Goal: Use online tool/utility: Utilize a website feature to perform a specific function

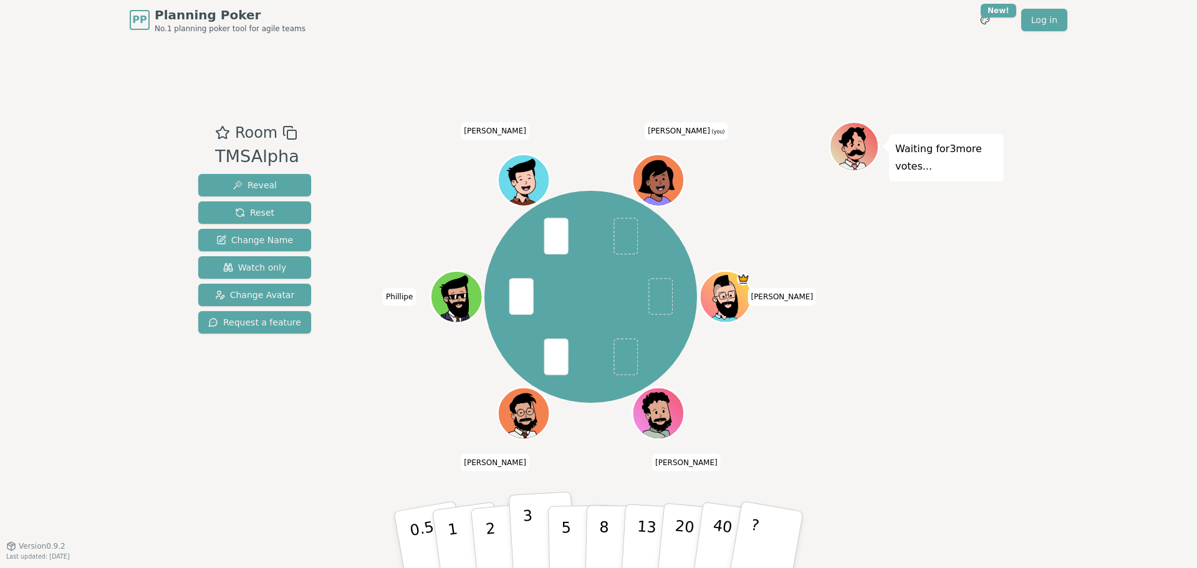
click at [532, 540] on p "3" at bounding box center [529, 541] width 14 height 68
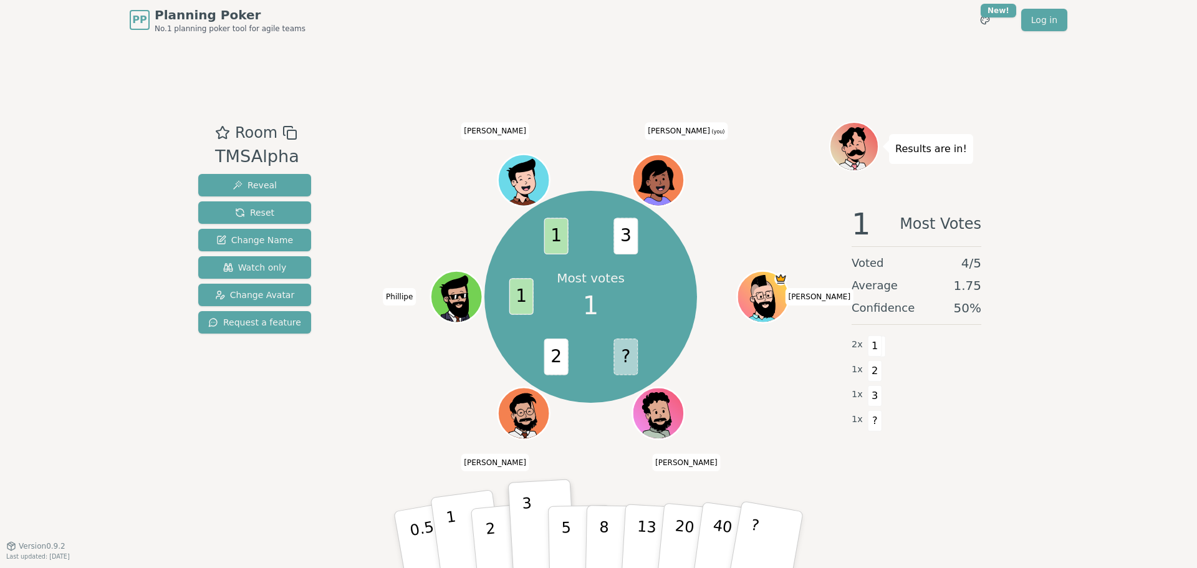
click at [445, 542] on button "1" at bounding box center [467, 539] width 74 height 101
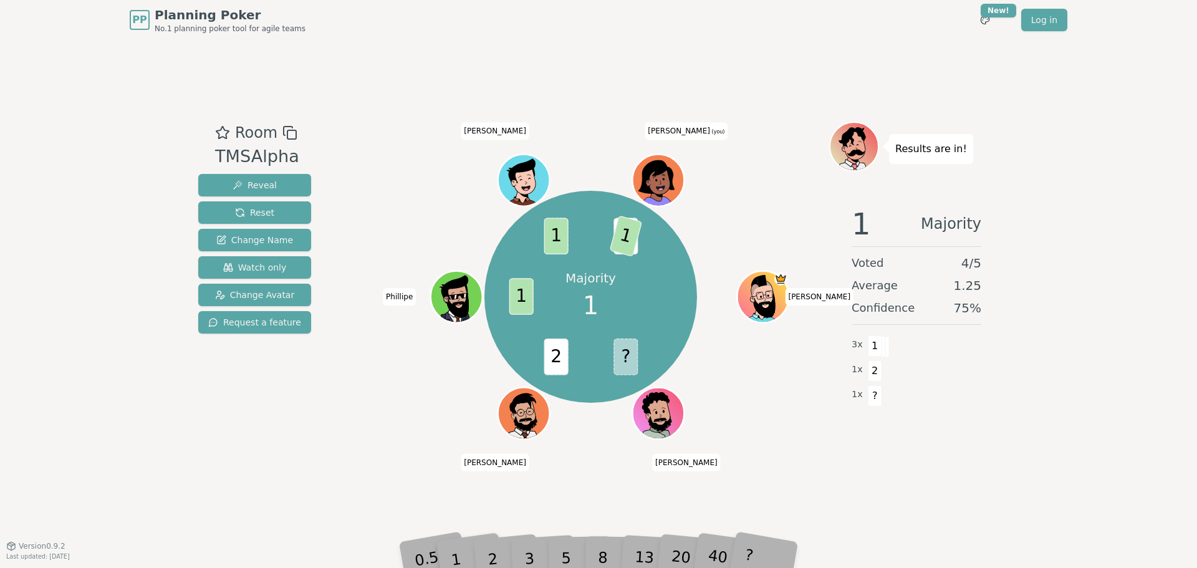
click at [761, 549] on div "?" at bounding box center [766, 539] width 44 height 49
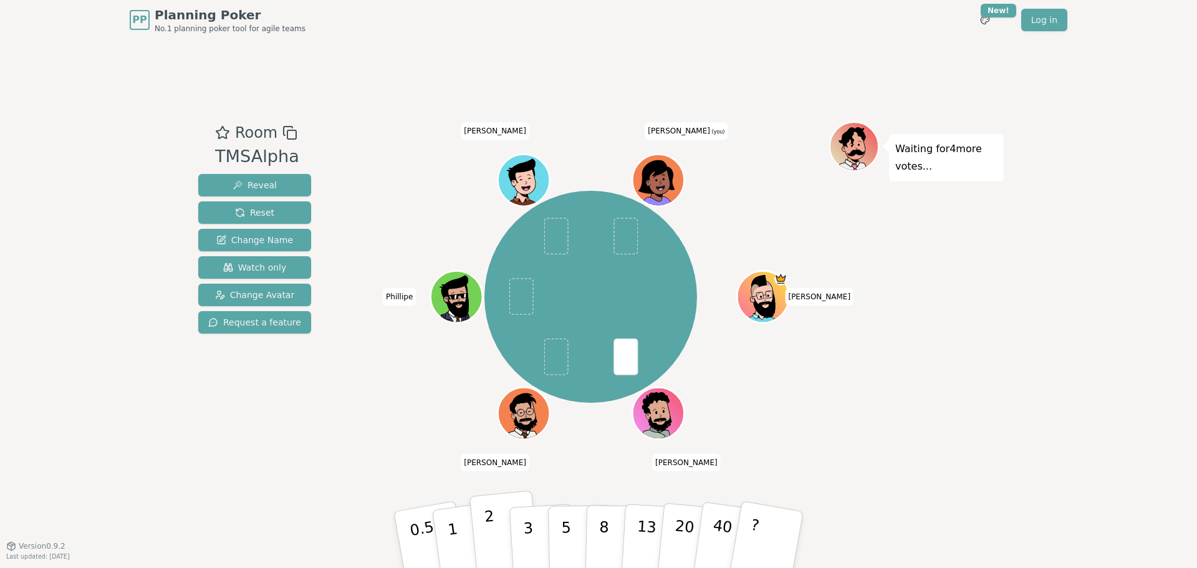
click at [505, 545] on button "2" at bounding box center [504, 540] width 71 height 99
click at [519, 537] on button "3" at bounding box center [543, 539] width 68 height 97
click at [502, 544] on button "2" at bounding box center [504, 540] width 71 height 99
click at [532, 524] on button "3" at bounding box center [543, 539] width 68 height 97
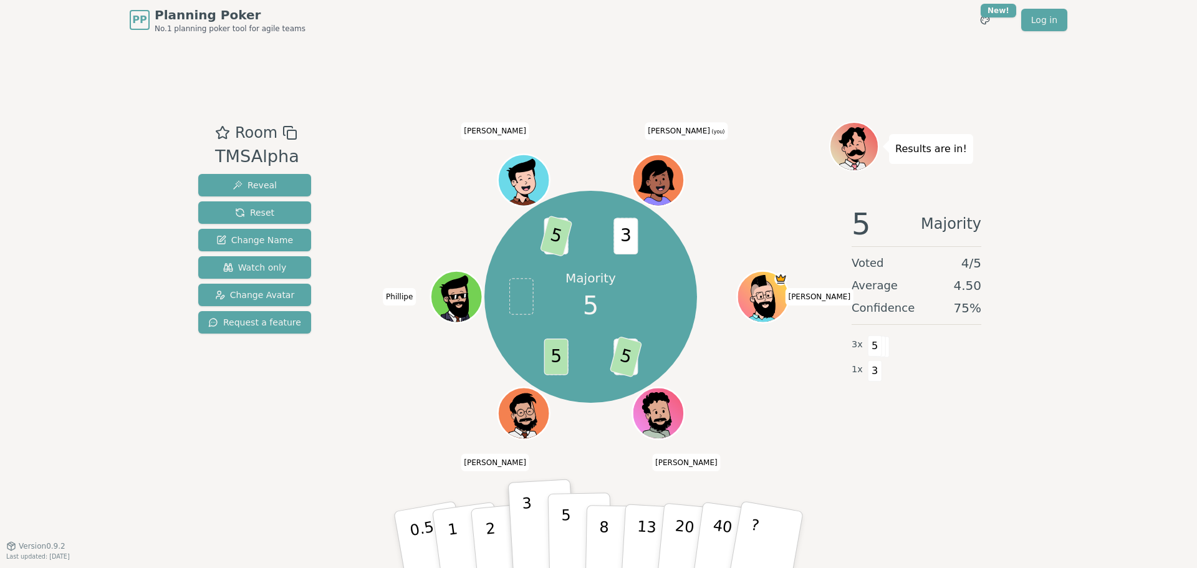
click at [560, 544] on button "5" at bounding box center [580, 539] width 64 height 95
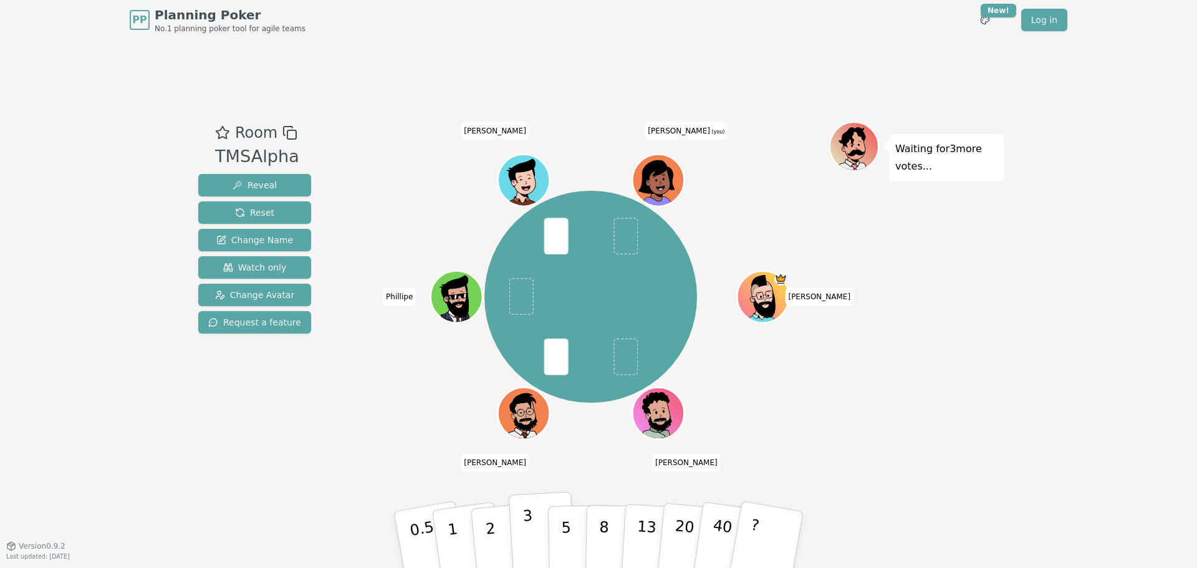
click at [527, 536] on p "3" at bounding box center [529, 541] width 14 height 68
click at [492, 535] on p "2" at bounding box center [492, 541] width 16 height 68
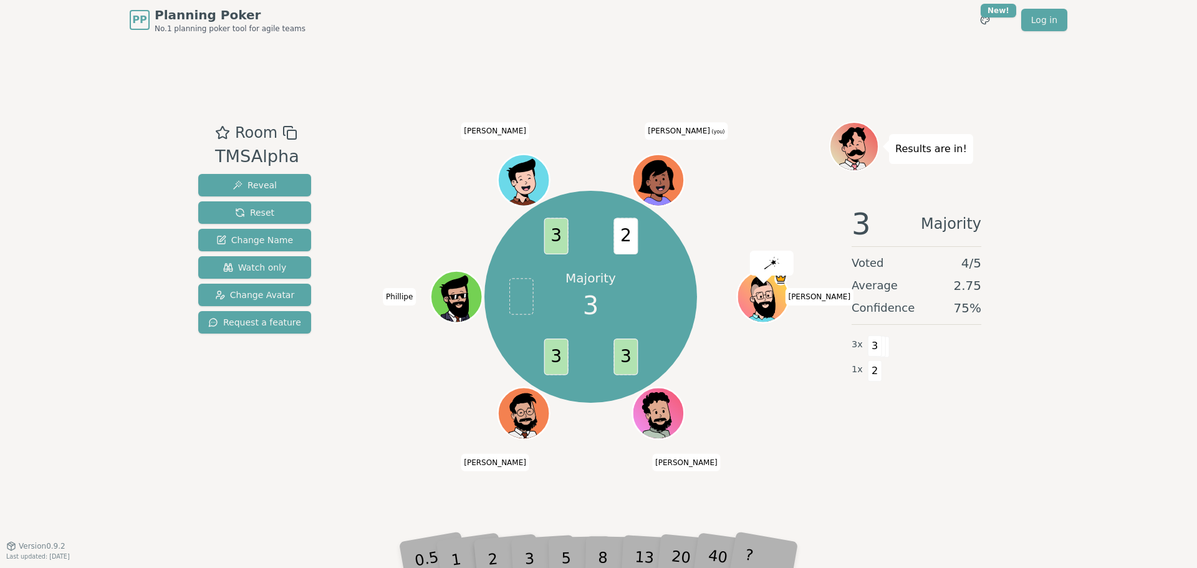
click at [532, 556] on div "3" at bounding box center [542, 540] width 40 height 46
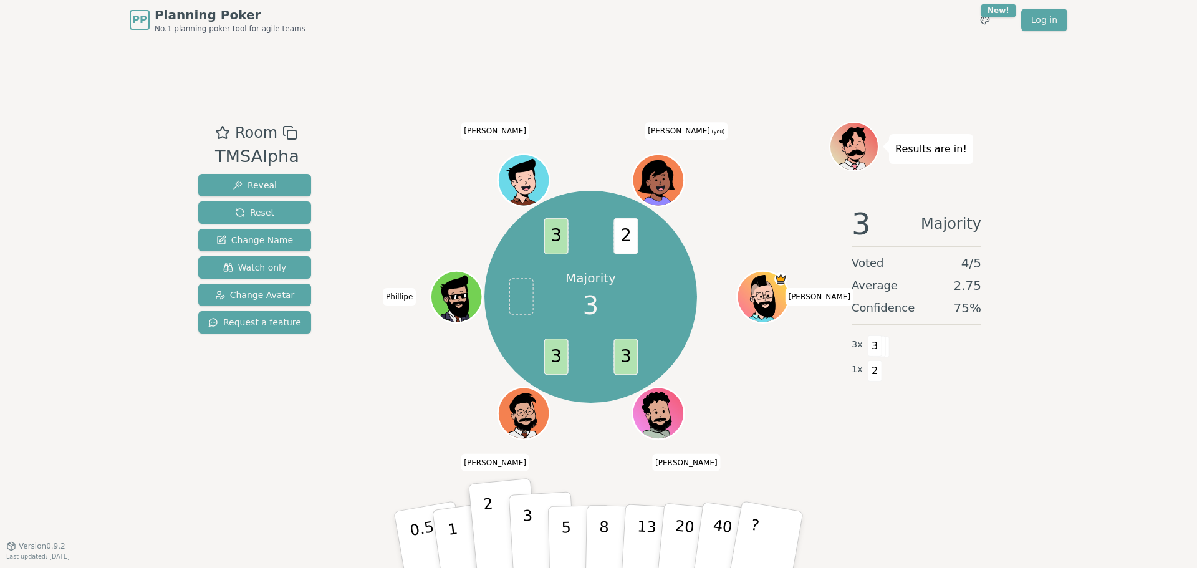
click at [529, 534] on p "3" at bounding box center [529, 541] width 14 height 68
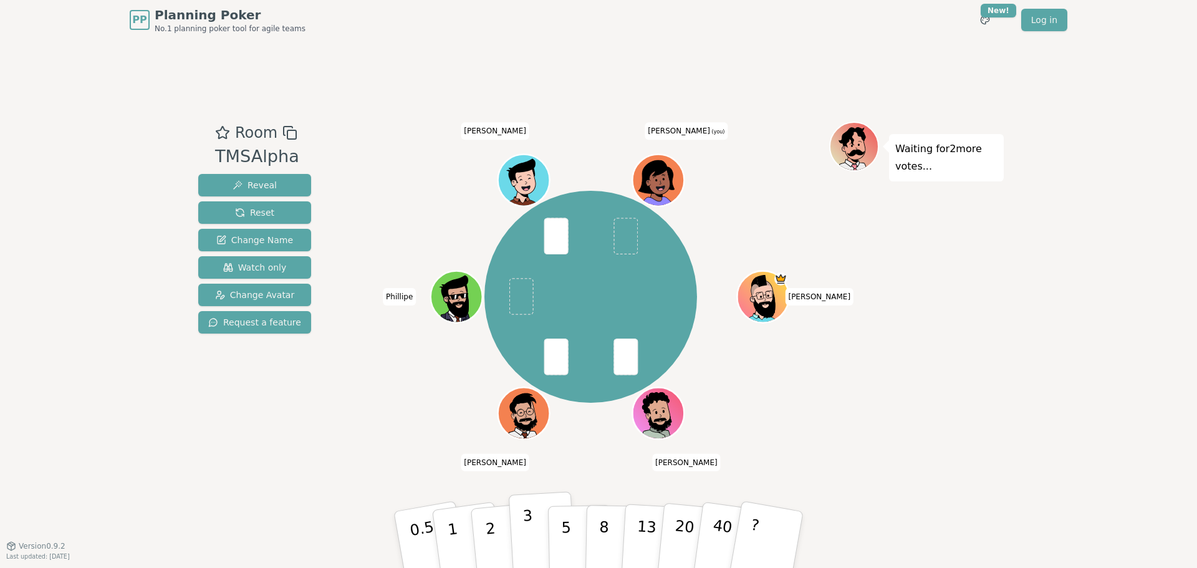
click at [530, 531] on p "3" at bounding box center [529, 541] width 14 height 68
